Goal: Information Seeking & Learning: Learn about a topic

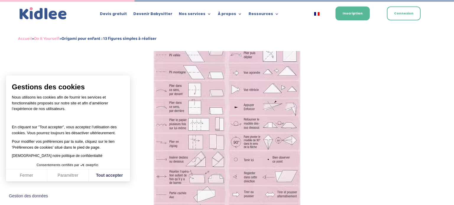
scroll to position [787, 0]
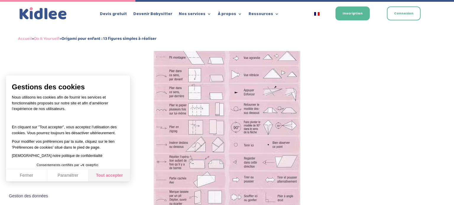
click at [115, 175] on button "Tout accepter" at bounding box center [109, 176] width 41 height 12
click at [116, 180] on div "Gestions des cookies Nous utilisons les cookies afin de fournir les services et…" at bounding box center [68, 129] width 124 height 106
checkbox input "true"
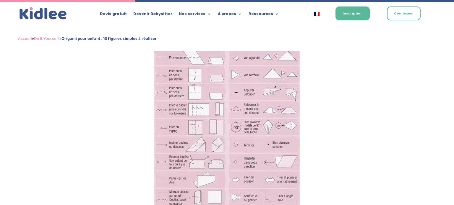
click at [202, 120] on img at bounding box center [227, 127] width 146 height 194
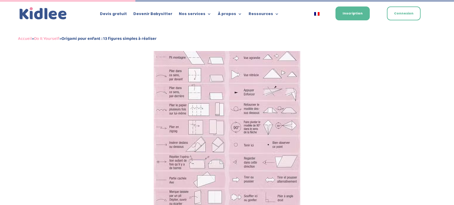
click at [192, 126] on img at bounding box center [227, 127] width 146 height 194
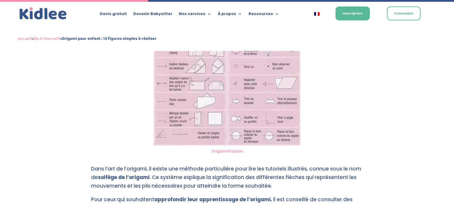
scroll to position [860, 0]
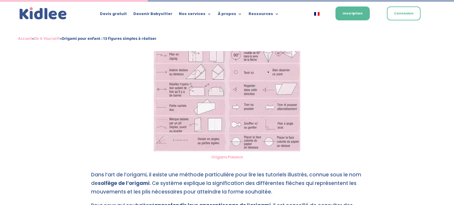
click at [248, 100] on img at bounding box center [227, 54] width 146 height 194
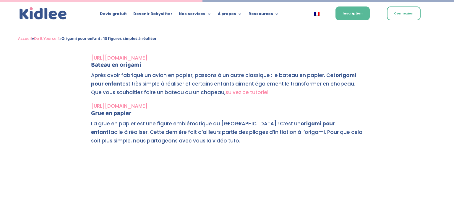
scroll to position [1179, 0]
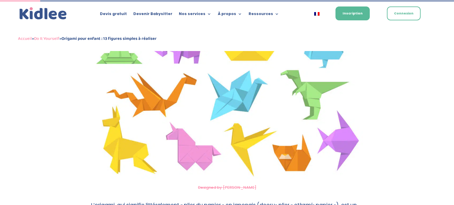
scroll to position [234, 0]
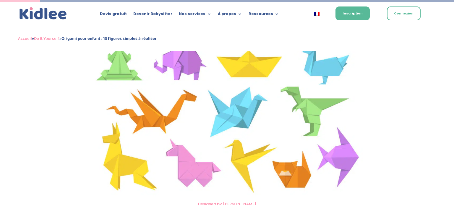
click at [234, 155] on img at bounding box center [227, 118] width 272 height 160
